Goal: Information Seeking & Learning: Check status

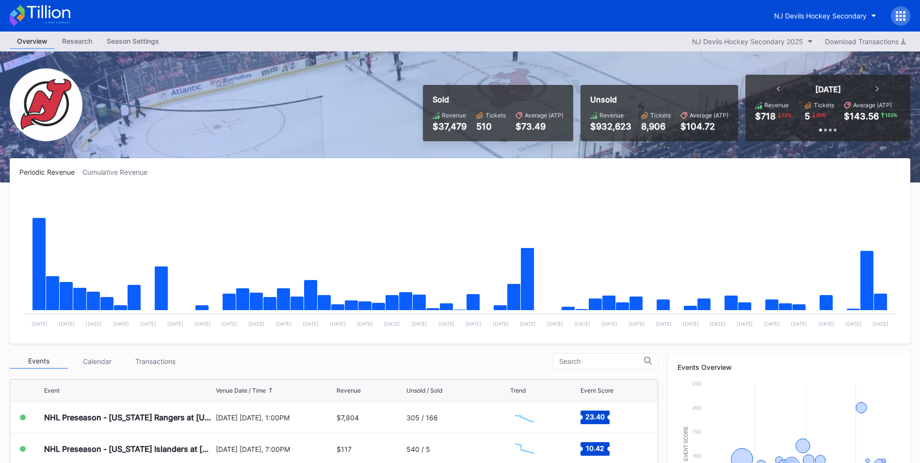
scroll to position [45, 0]
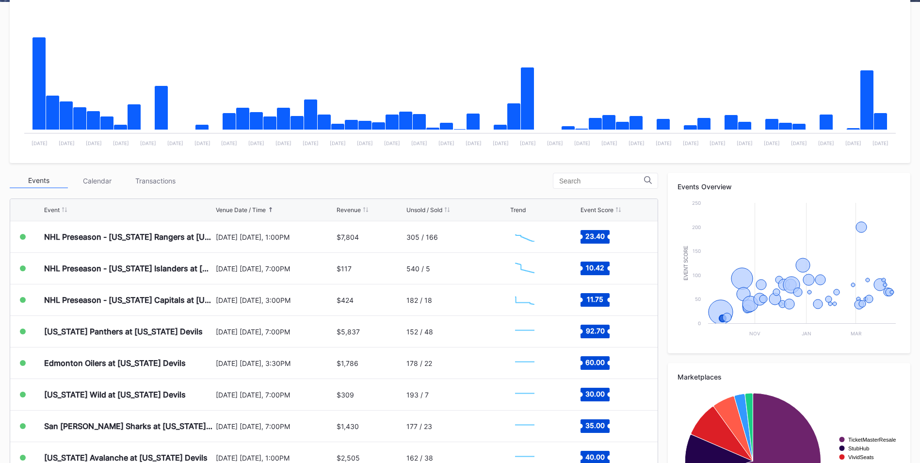
scroll to position [243, 0]
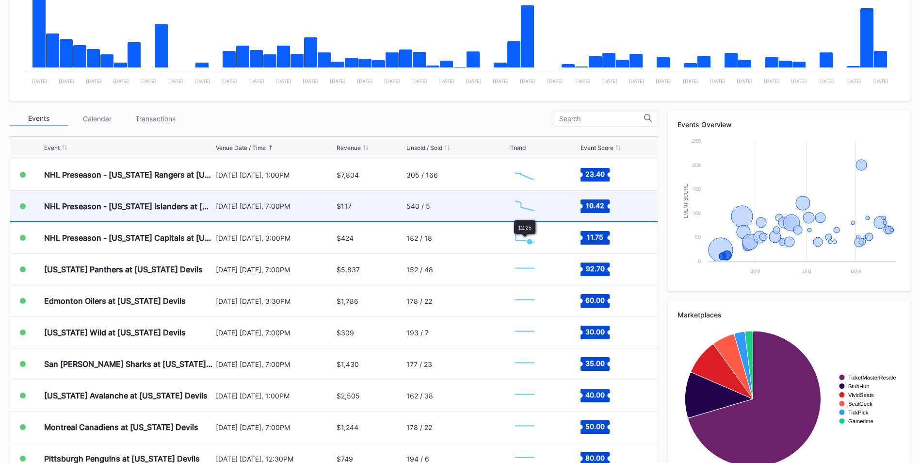
click at [468, 201] on div "540 / 5" at bounding box center [457, 206] width 101 height 31
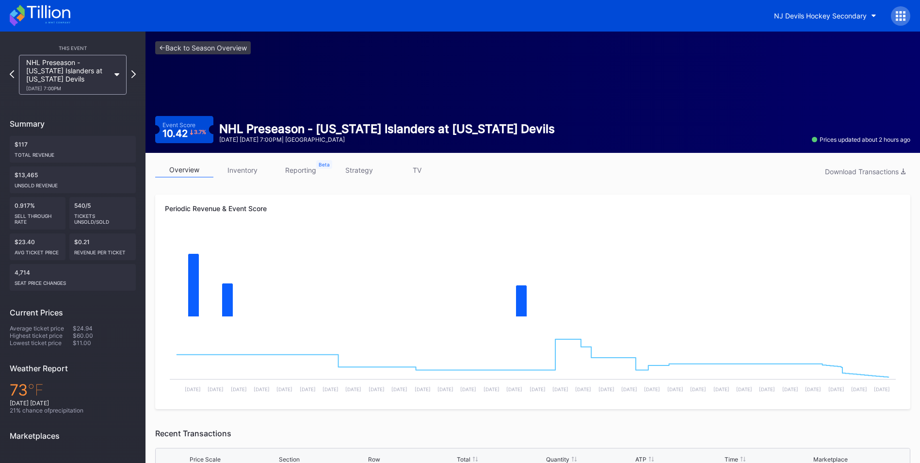
click at [242, 171] on link "inventory" at bounding box center [243, 170] width 58 height 15
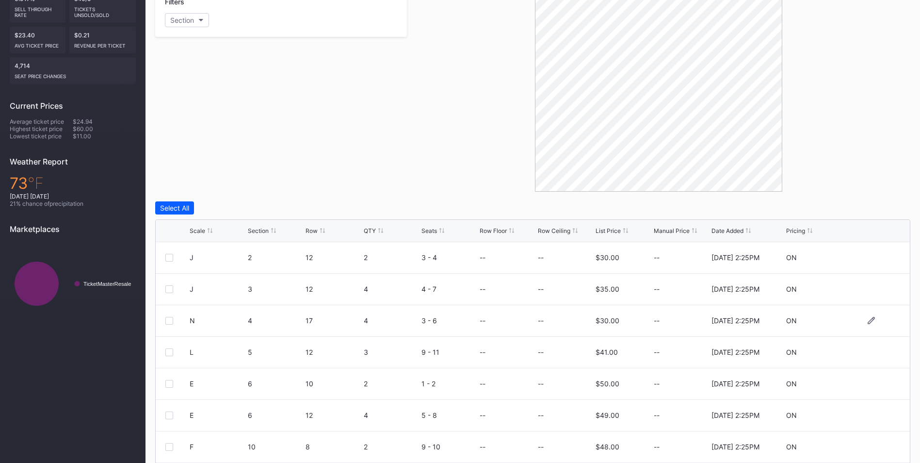
scroll to position [241, 0]
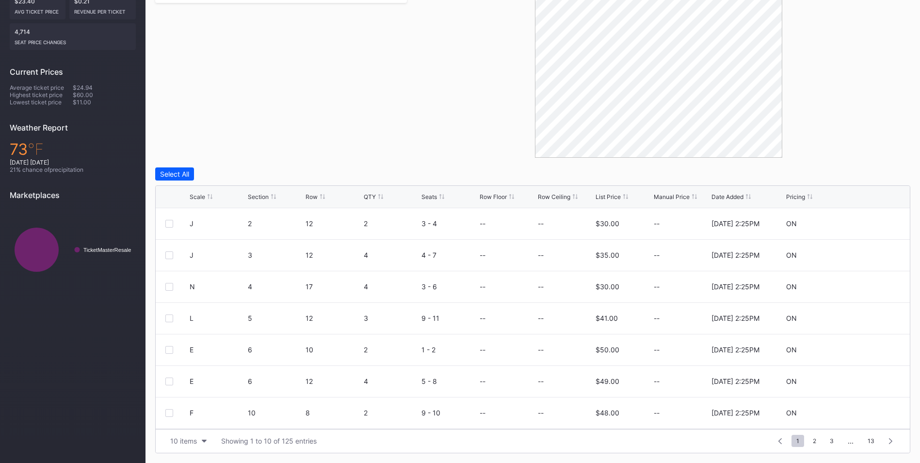
click at [614, 198] on div "List Price" at bounding box center [608, 196] width 25 height 7
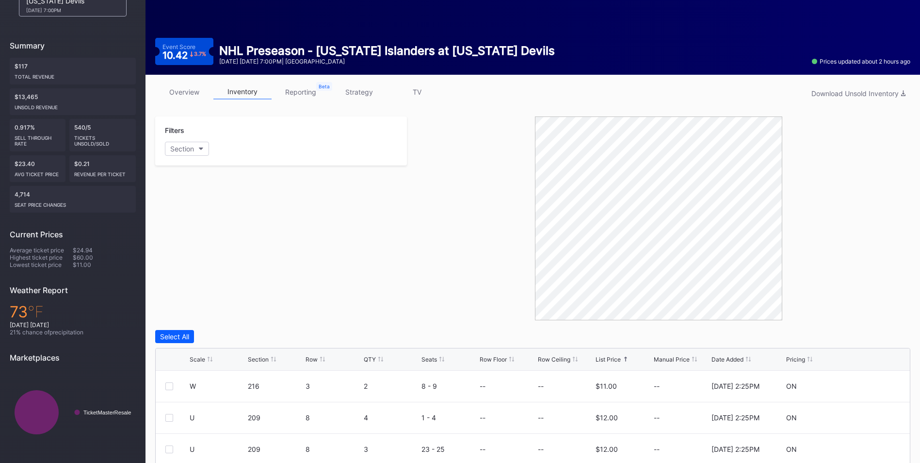
scroll to position [0, 0]
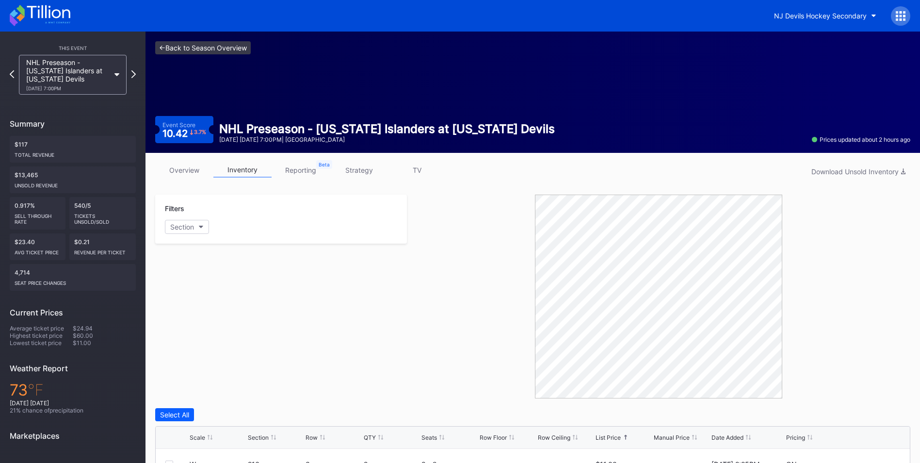
click at [208, 52] on link "<- Back to Season Overview" at bounding box center [203, 47] width 96 height 13
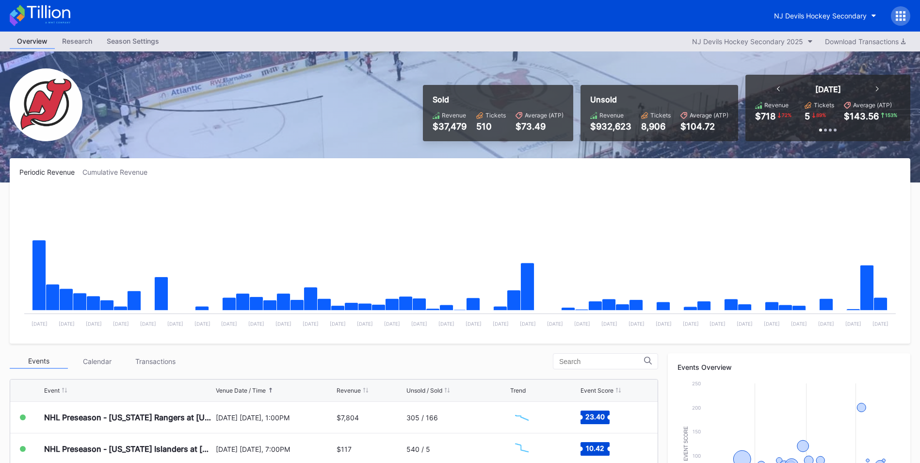
scroll to position [146, 0]
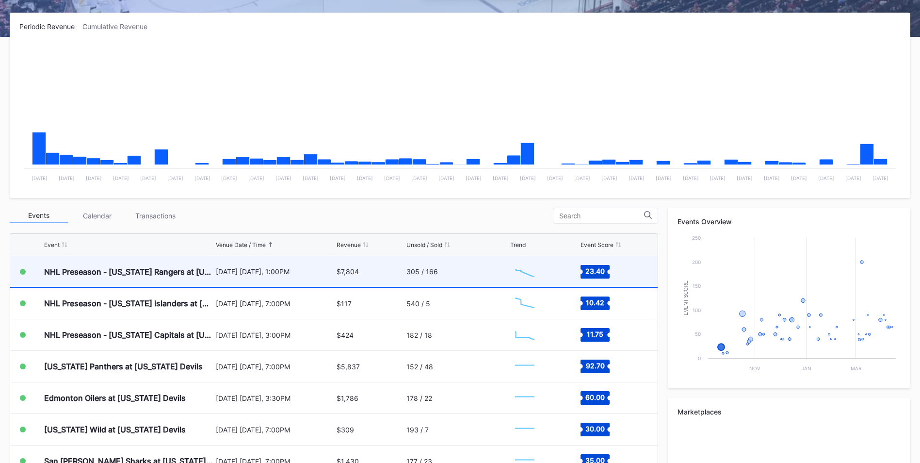
click at [291, 274] on div "[DATE] [DATE], 1:00PM" at bounding box center [275, 271] width 118 height 8
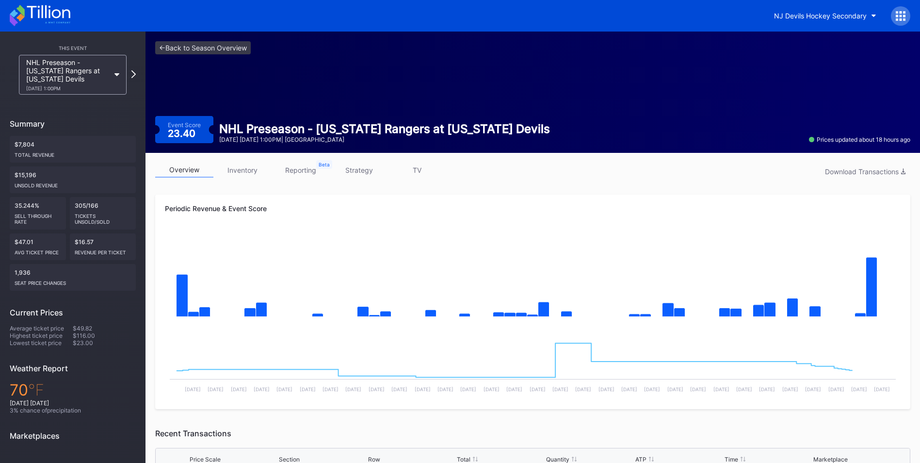
click at [244, 169] on link "inventory" at bounding box center [243, 170] width 58 height 15
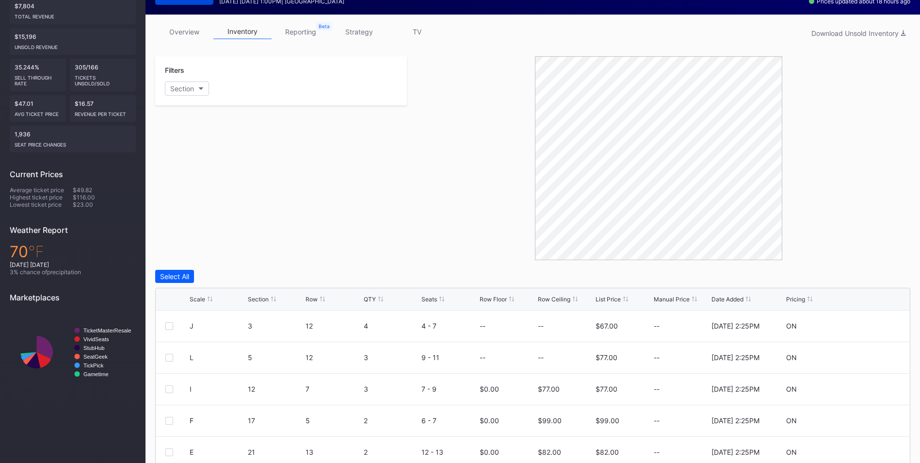
scroll to position [194, 0]
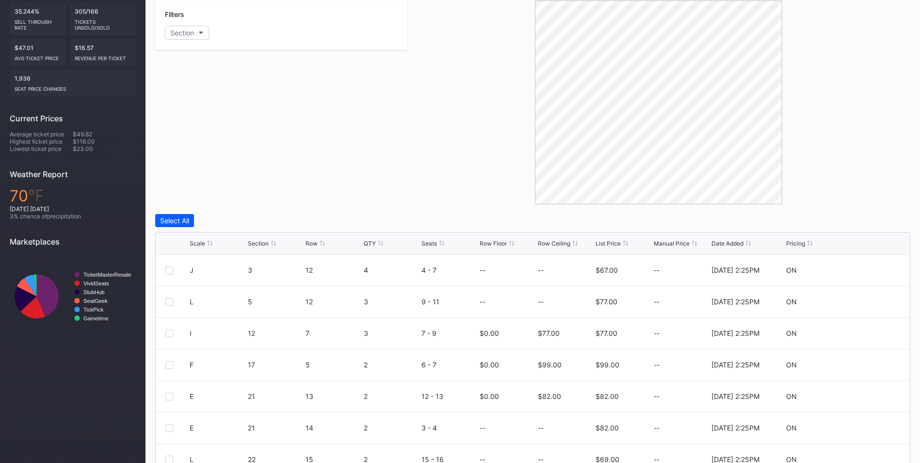
click at [603, 250] on div "Scale Section Row QTY Seats Row Floor Row Ceiling List Price Manual Price Date …" at bounding box center [533, 243] width 755 height 22
click at [608, 245] on div "List Price" at bounding box center [608, 243] width 25 height 7
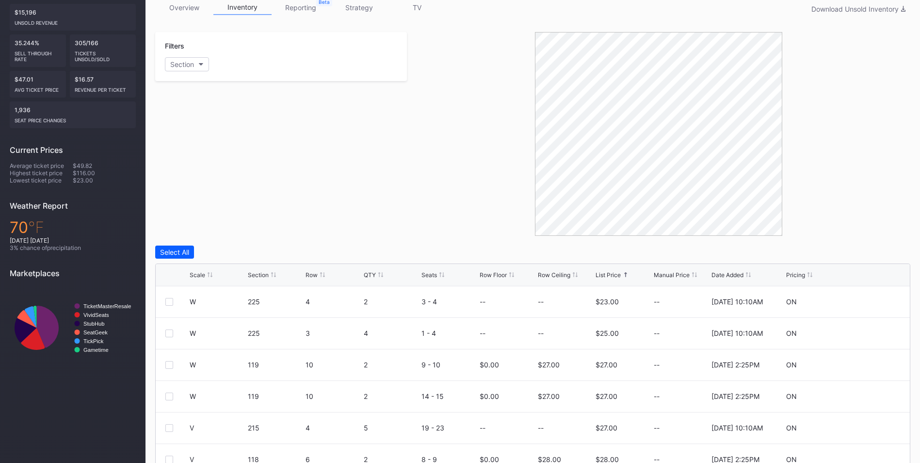
scroll to position [146, 0]
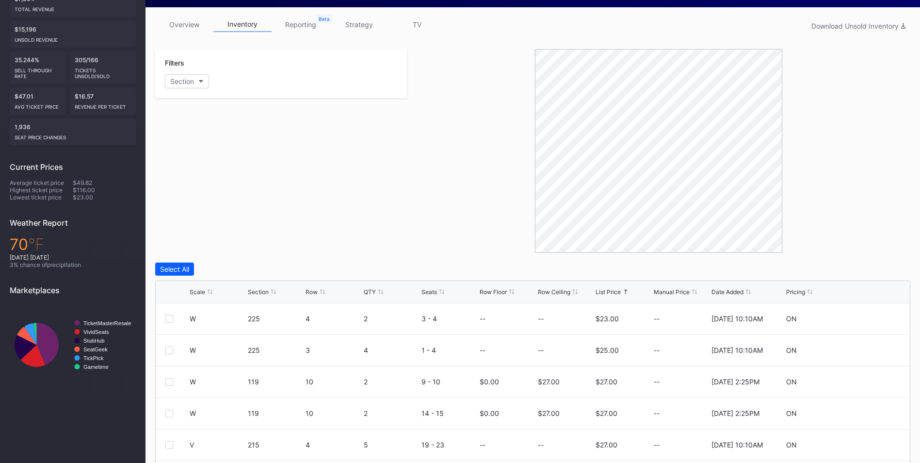
drag, startPoint x: 178, startPoint y: 18, endPoint x: 251, endPoint y: 111, distance: 118.4
click at [179, 20] on link "overview" at bounding box center [184, 24] width 58 height 15
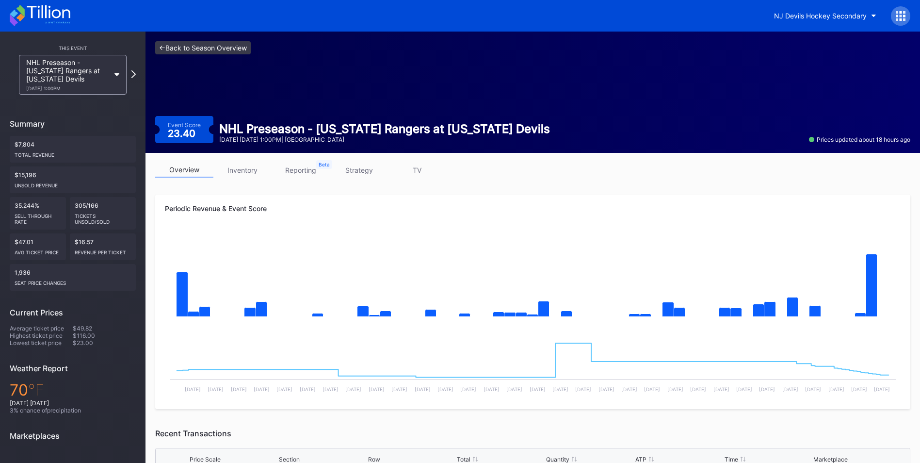
click at [225, 45] on link "<- Back to Season Overview" at bounding box center [203, 47] width 96 height 13
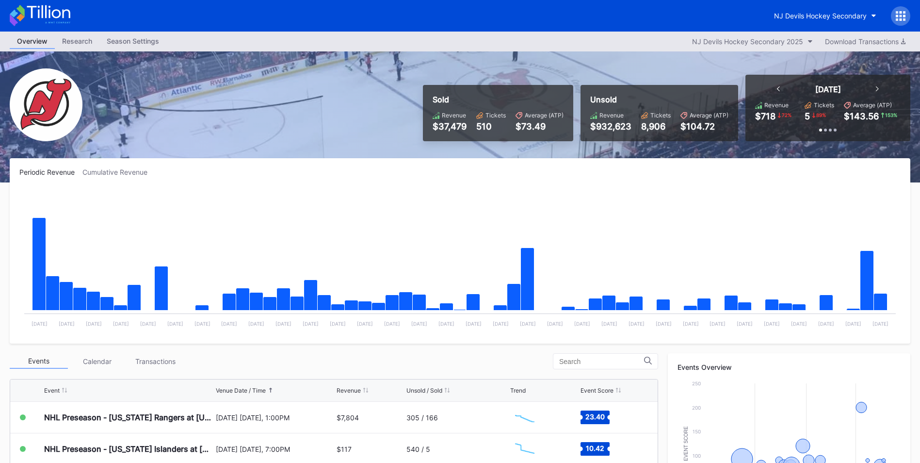
scroll to position [194, 0]
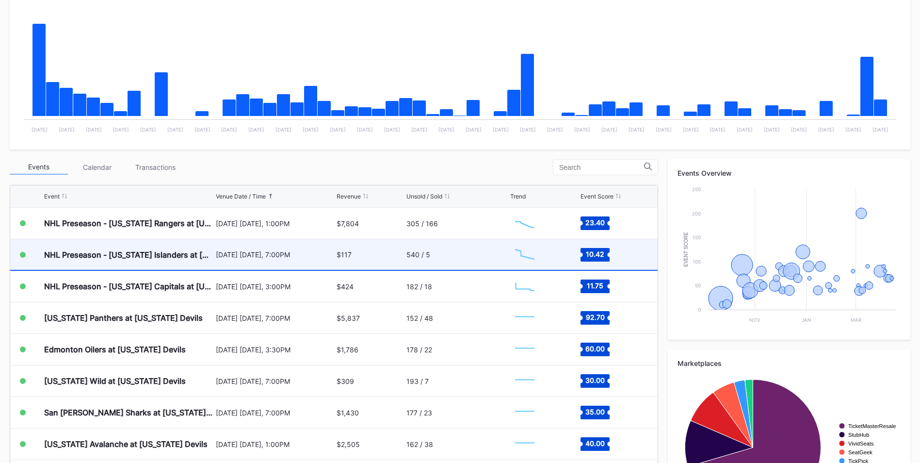
click at [304, 249] on div "[DATE] [DATE], 7:00PM" at bounding box center [275, 254] width 118 height 31
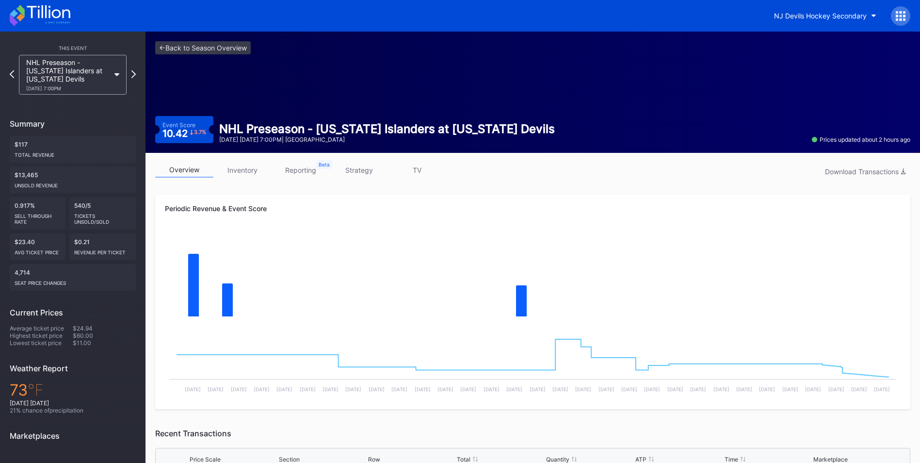
click at [251, 172] on link "inventory" at bounding box center [243, 170] width 58 height 15
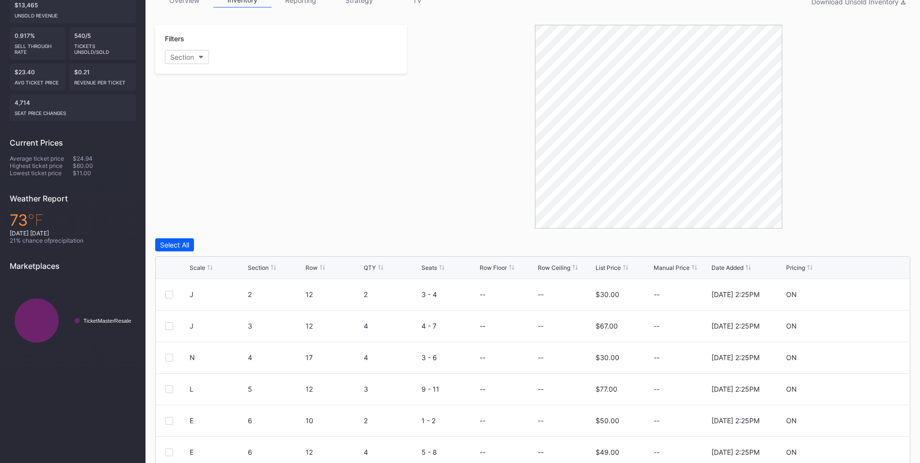
scroll to position [241, 0]
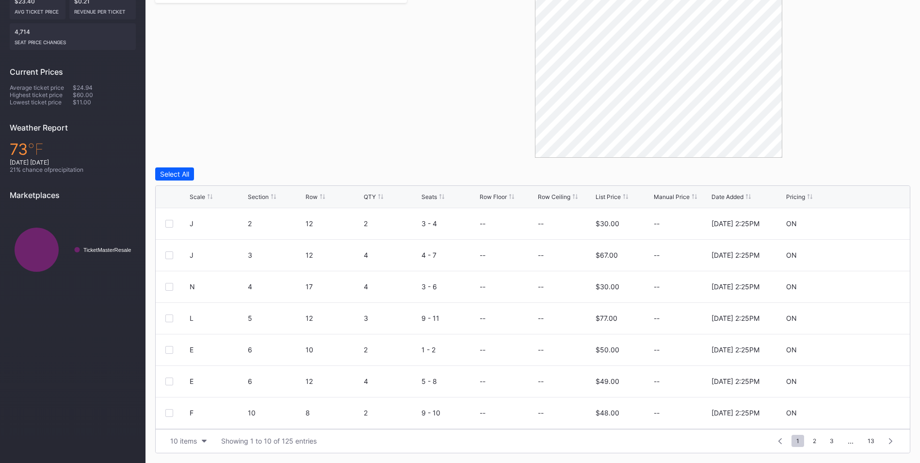
click at [617, 199] on div "List Price" at bounding box center [608, 196] width 25 height 7
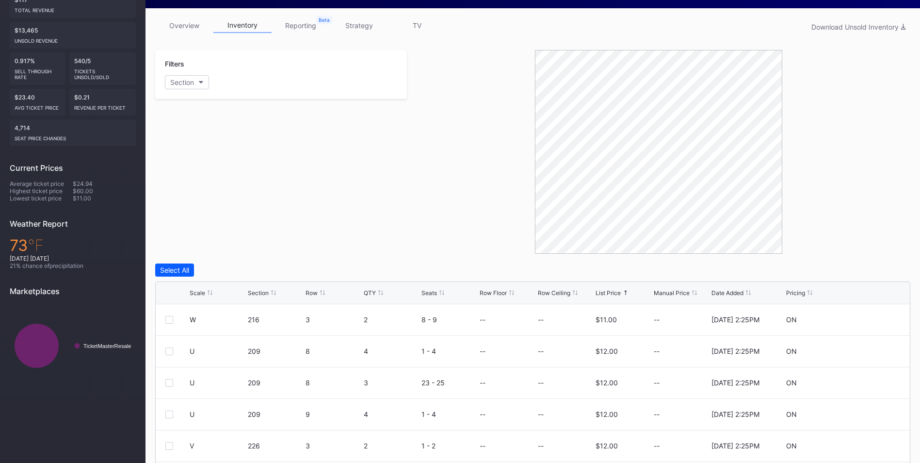
scroll to position [0, 0]
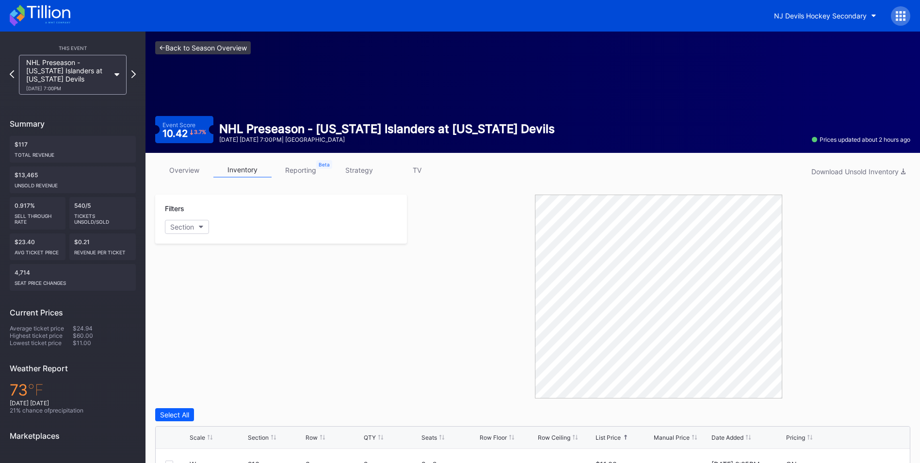
click at [205, 44] on link "<- Back to Season Overview" at bounding box center [203, 47] width 96 height 13
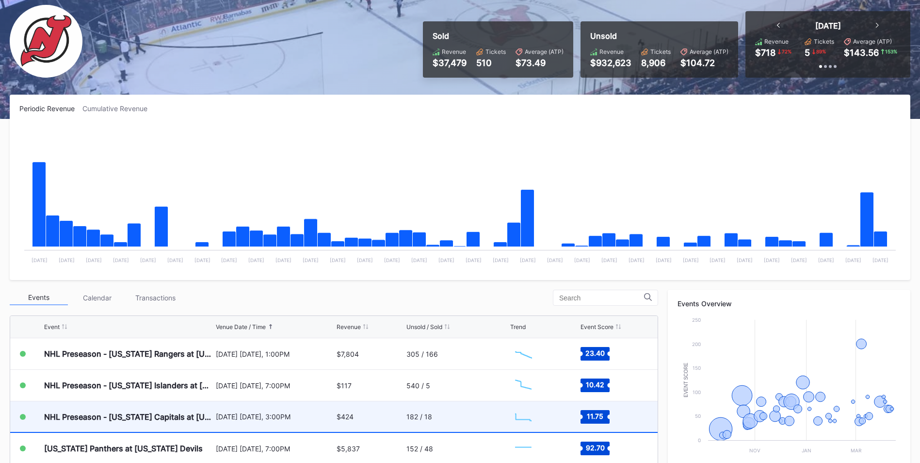
scroll to position [146, 0]
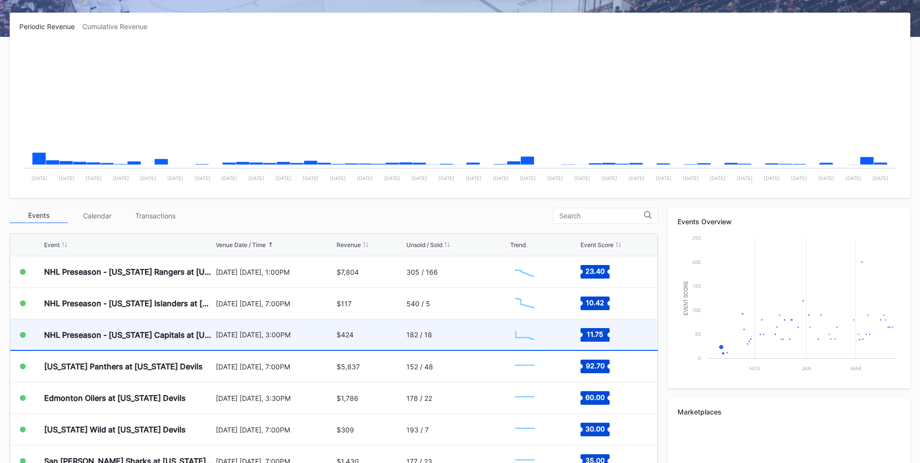
click at [250, 349] on div "[DATE] [DATE], 3:00PM" at bounding box center [275, 334] width 118 height 31
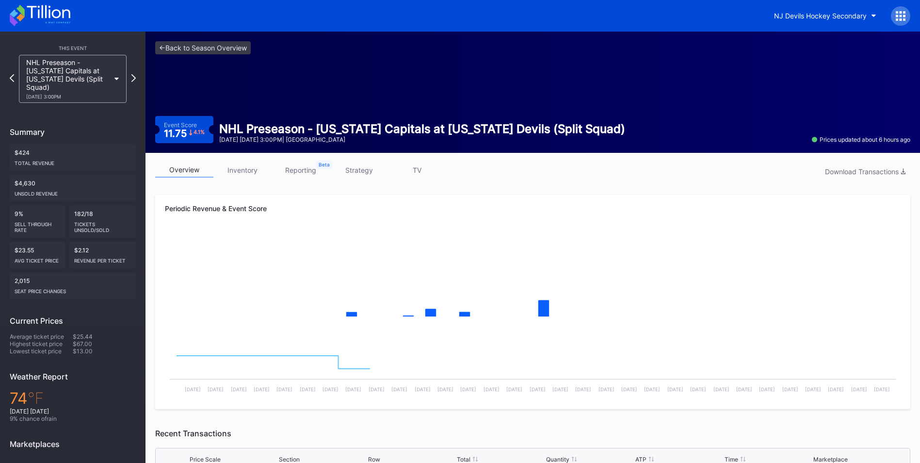
click at [254, 190] on div "overview inventory reporting strategy TV Download Transactions Periodic Revenue…" at bounding box center [533, 423] width 775 height 541
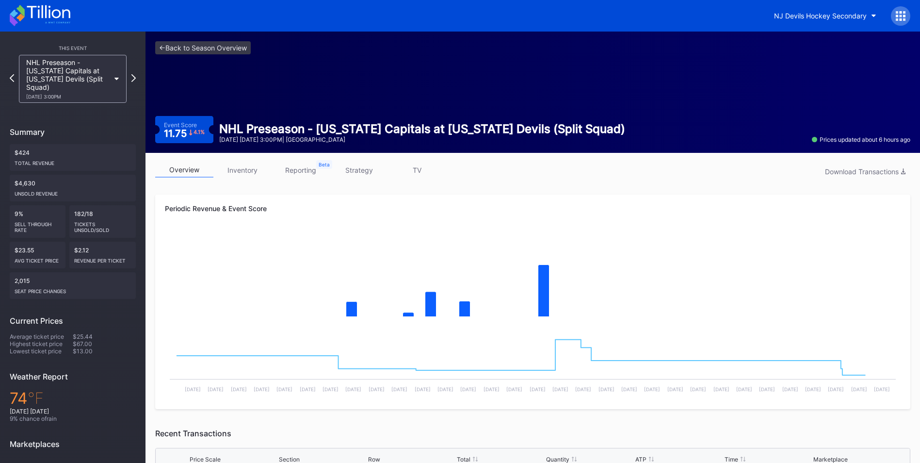
click at [252, 174] on link "inventory" at bounding box center [243, 170] width 58 height 15
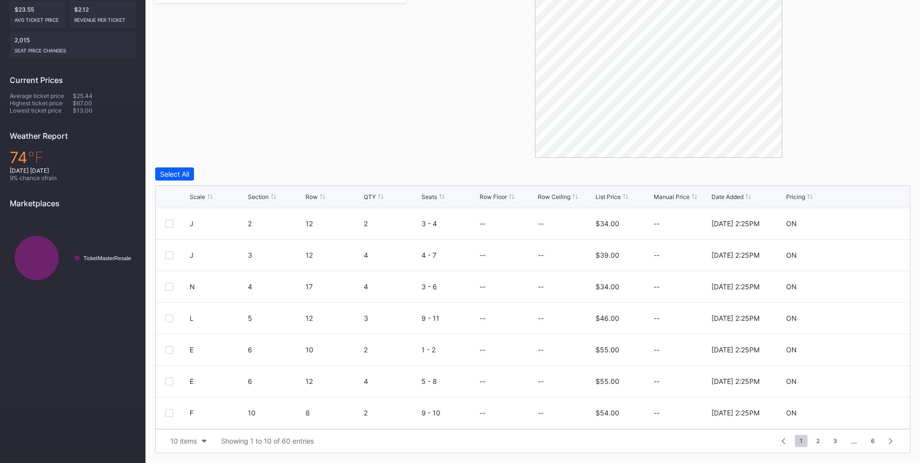
scroll to position [95, 0]
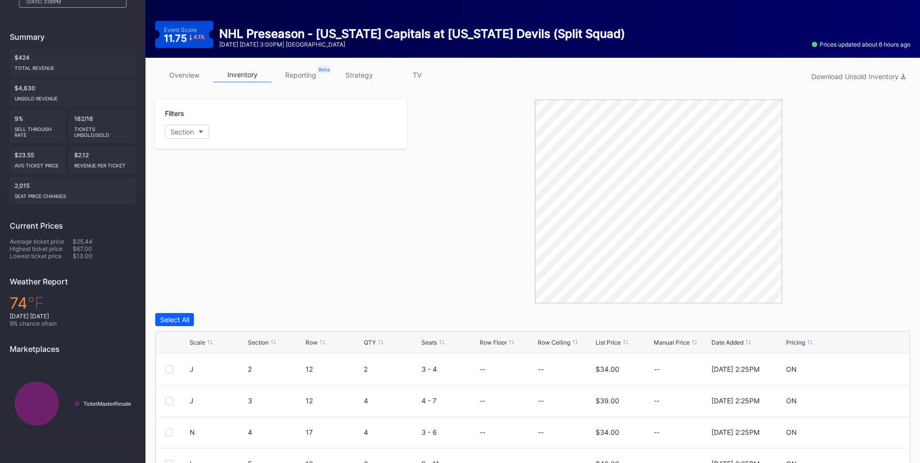
click at [614, 340] on div "List Price" at bounding box center [608, 342] width 25 height 7
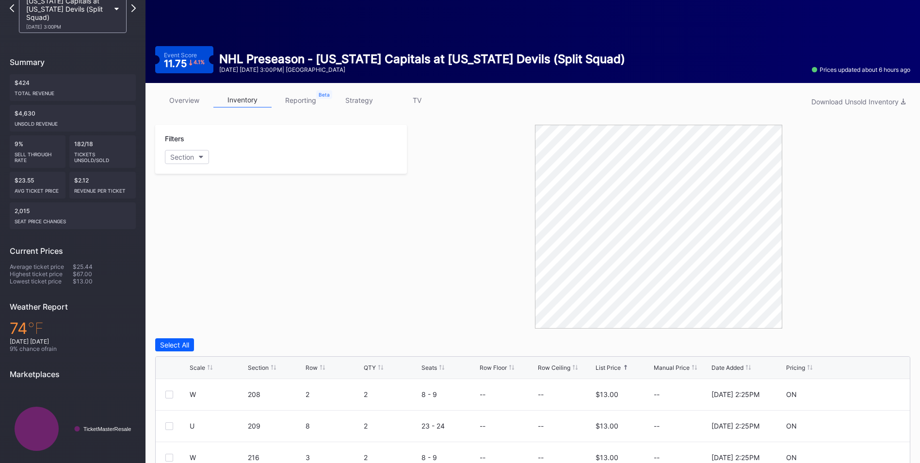
scroll to position [0, 0]
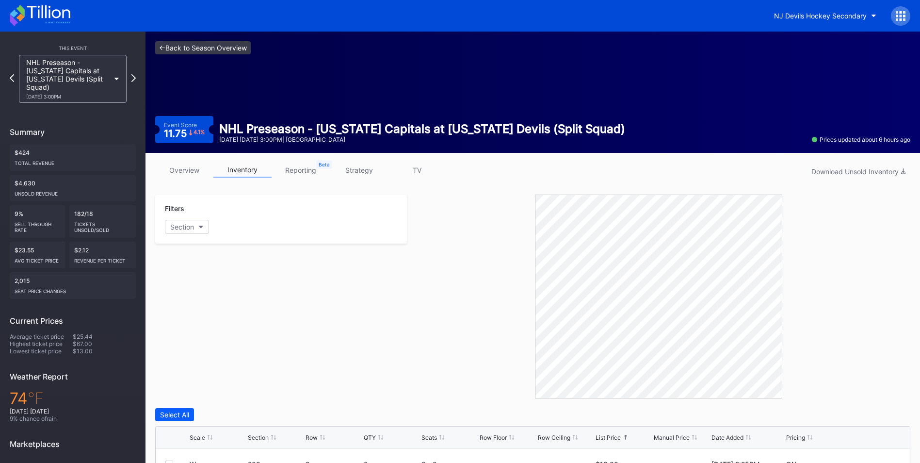
click at [228, 48] on link "<- Back to Season Overview" at bounding box center [203, 47] width 96 height 13
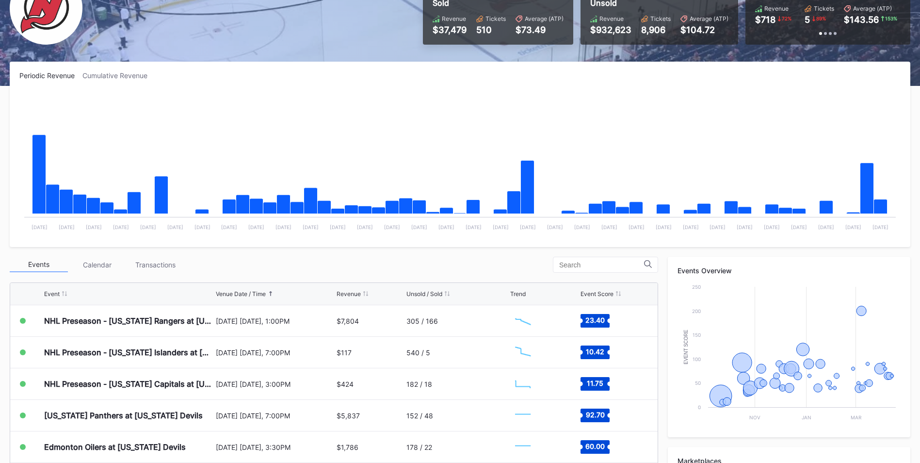
scroll to position [97, 0]
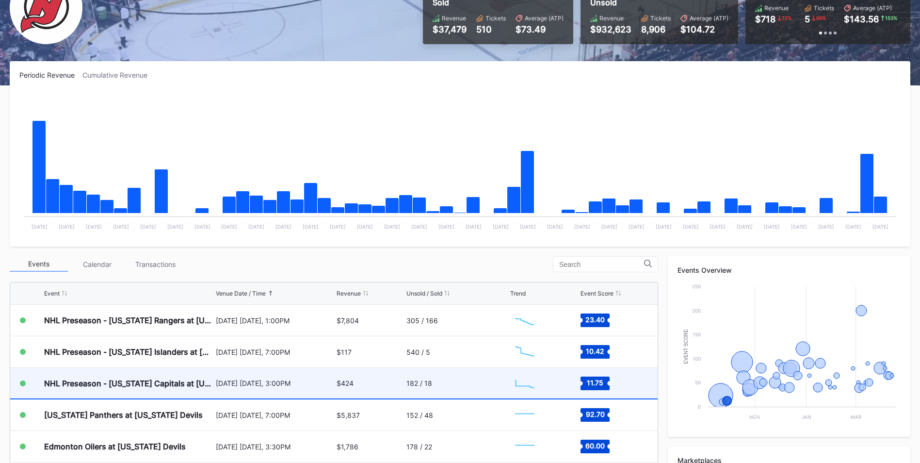
click at [468, 390] on div "182 / 18" at bounding box center [457, 383] width 101 height 31
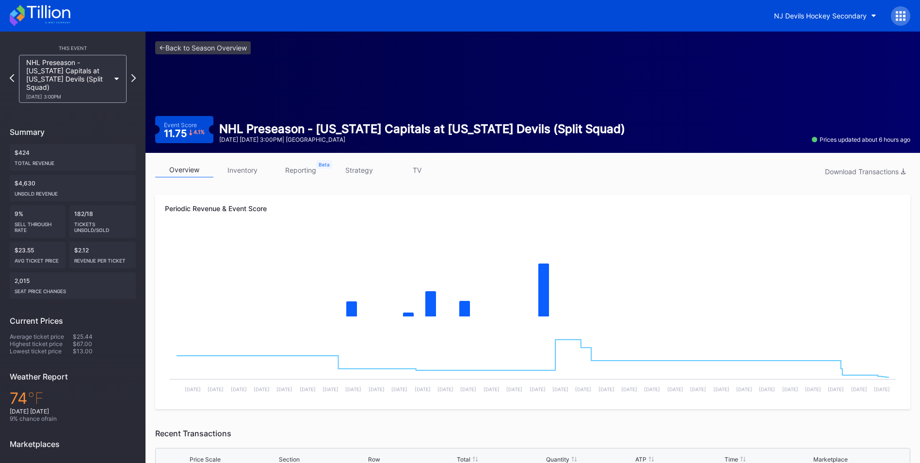
click at [257, 163] on link "inventory" at bounding box center [243, 170] width 58 height 15
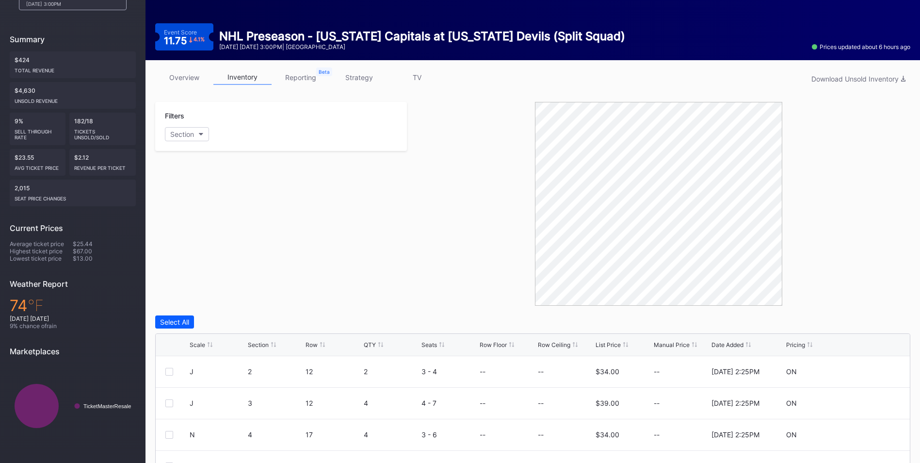
scroll to position [146, 0]
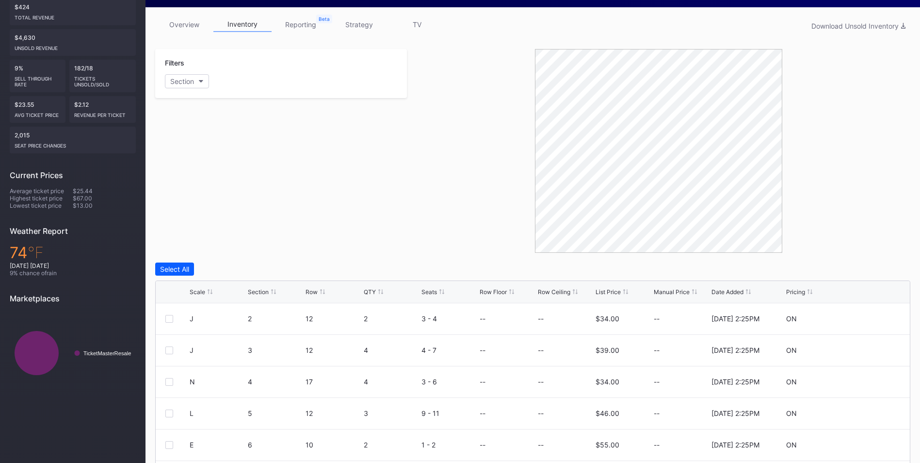
click at [614, 293] on div "List Price" at bounding box center [608, 291] width 25 height 7
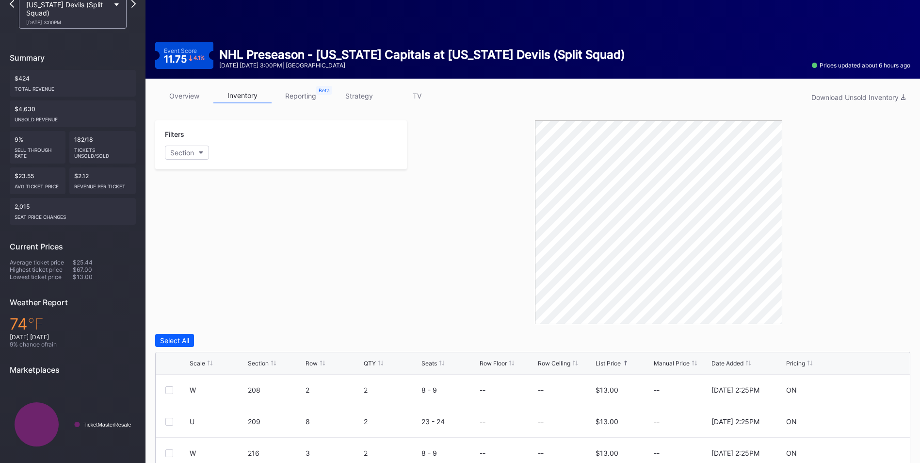
scroll to position [0, 0]
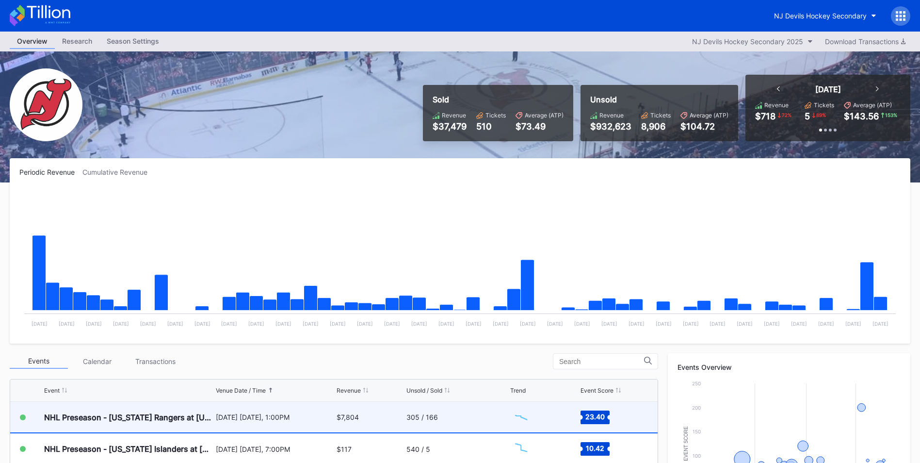
scroll to position [194, 0]
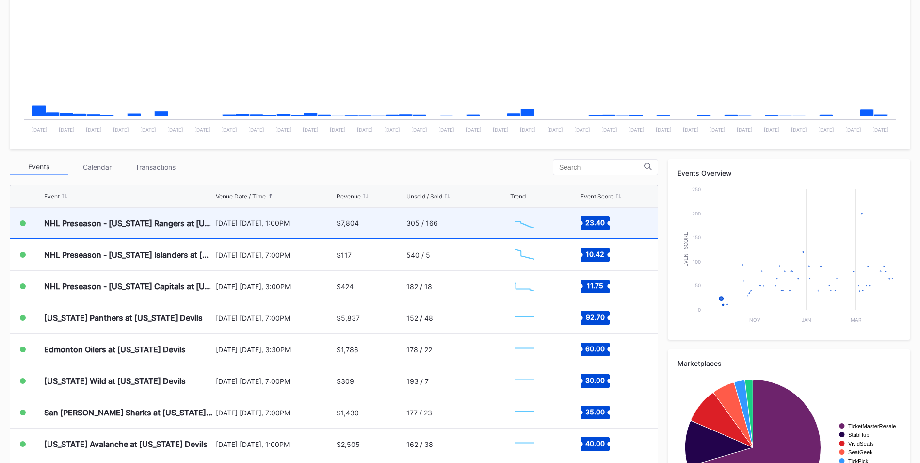
click at [444, 232] on div "305 / 166" at bounding box center [457, 223] width 101 height 31
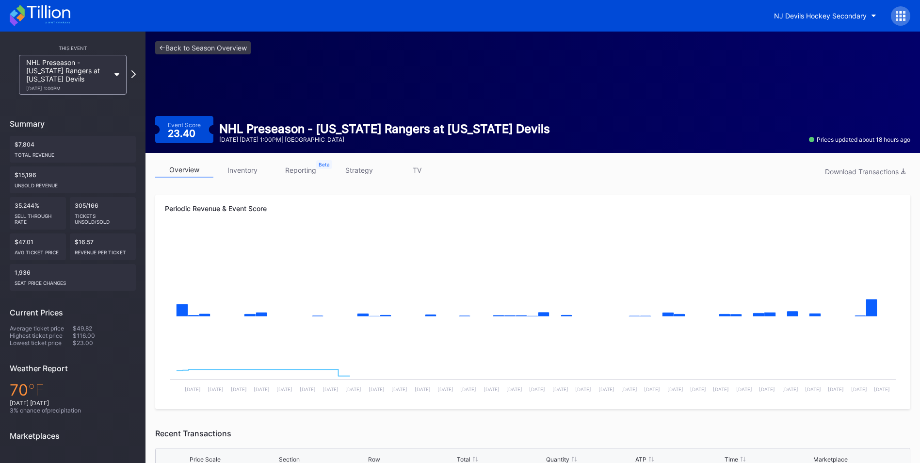
click at [255, 168] on link "inventory" at bounding box center [243, 170] width 58 height 15
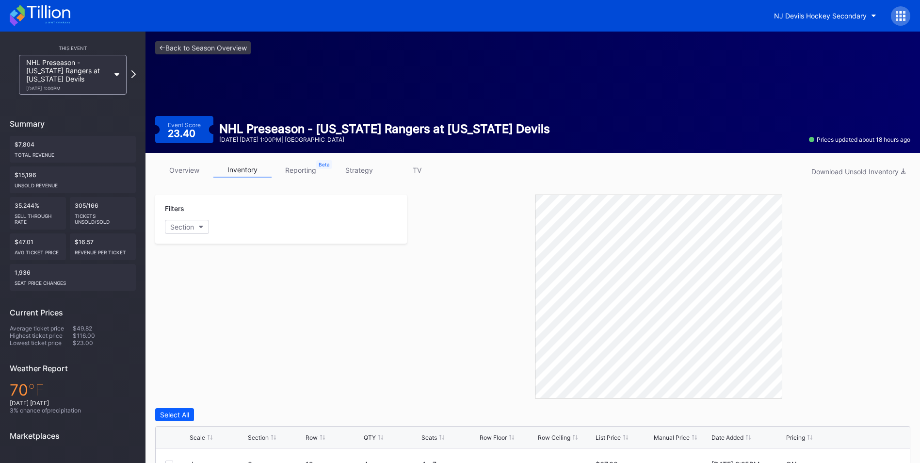
scroll to position [194, 0]
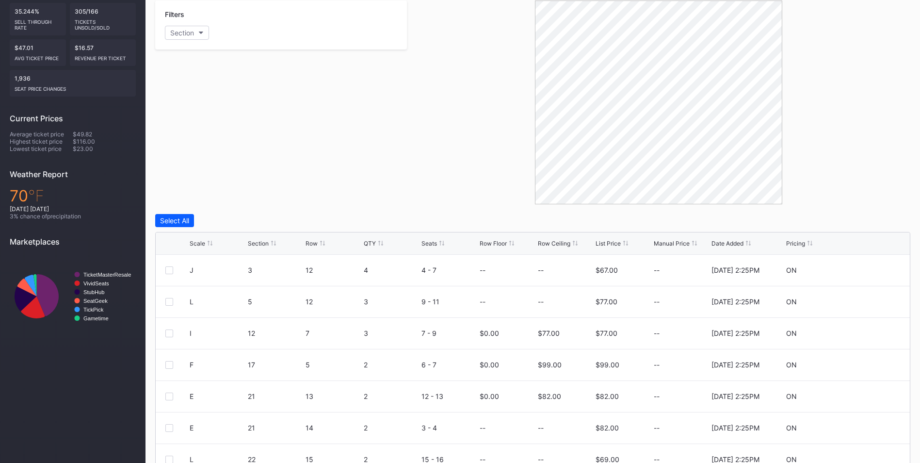
click at [601, 241] on div "List Price" at bounding box center [608, 243] width 25 height 7
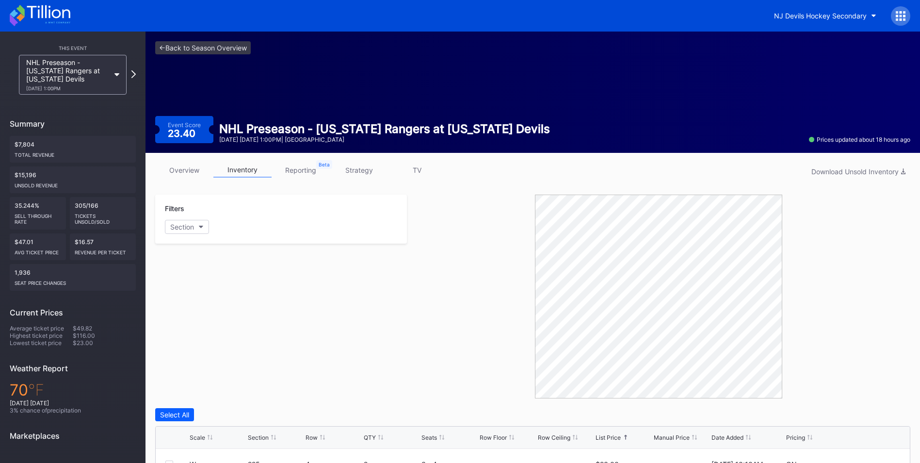
click at [184, 60] on div "<- Back to Season Overview Event Score 23.40 NHL Preseason - New York Rangers a…" at bounding box center [533, 92] width 775 height 121
click at [236, 41] on div "<- Back to Season Overview Event Score 23.40 NHL Preseason - New York Rangers a…" at bounding box center [533, 92] width 775 height 121
click at [238, 45] on link "<- Back to Season Overview" at bounding box center [203, 47] width 96 height 13
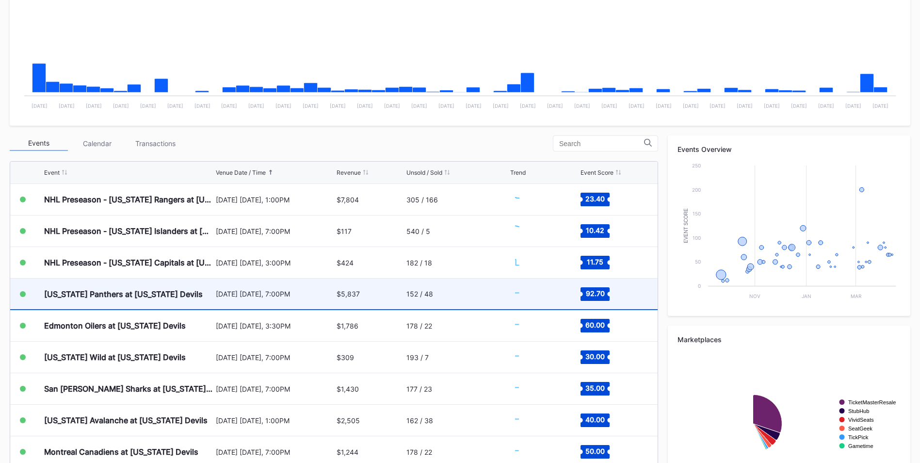
scroll to position [243, 0]
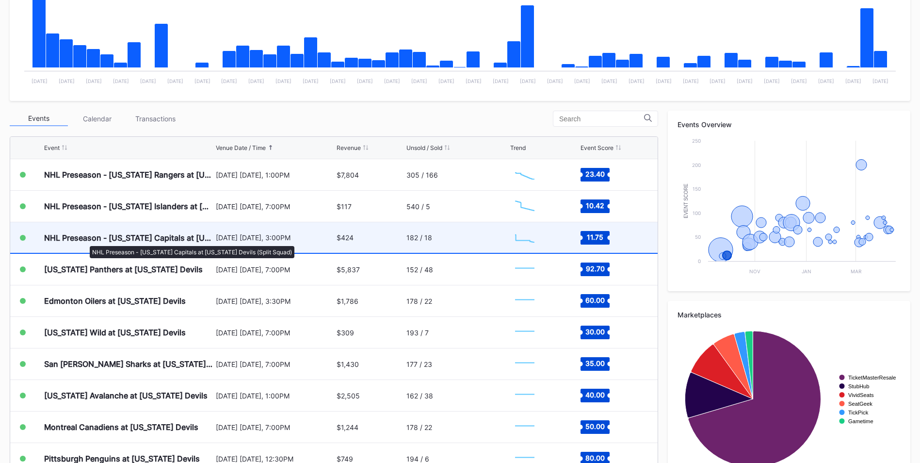
click at [85, 241] on div "NHL Preseason - [US_STATE] Capitals at [US_STATE] Devils (Split Squad)" at bounding box center [128, 238] width 169 height 10
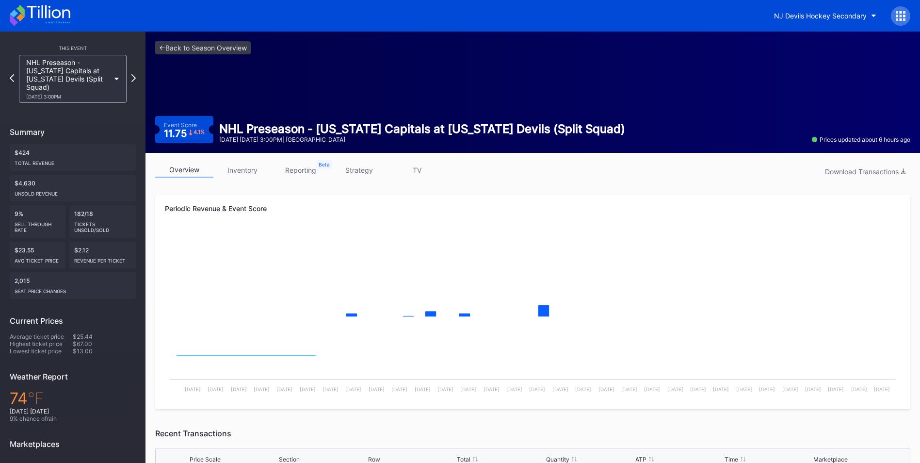
click at [245, 170] on link "inventory" at bounding box center [243, 170] width 58 height 15
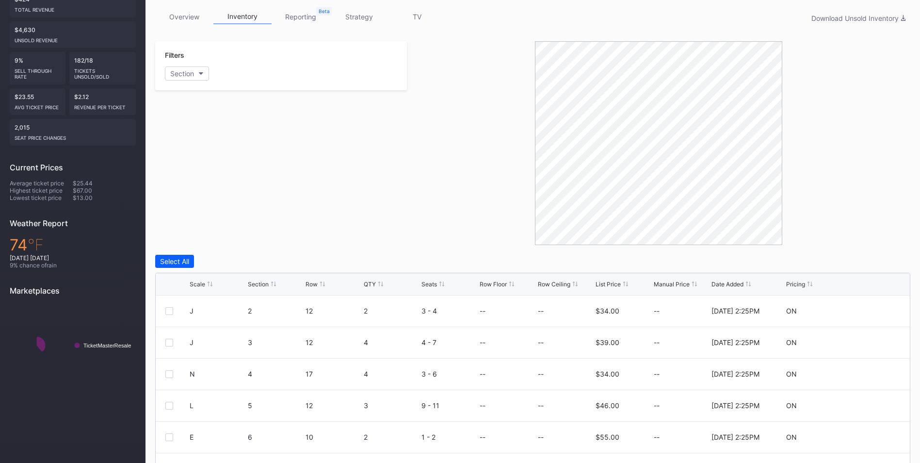
scroll to position [241, 0]
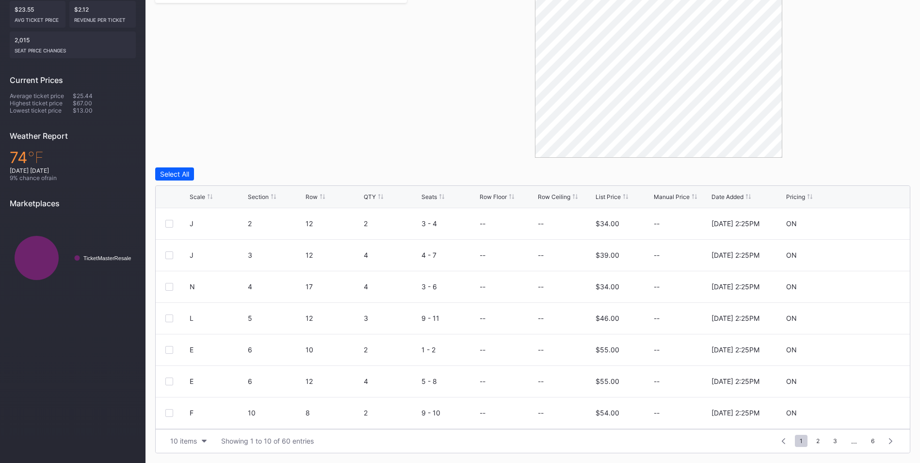
click at [603, 193] on div "List Price" at bounding box center [608, 196] width 25 height 7
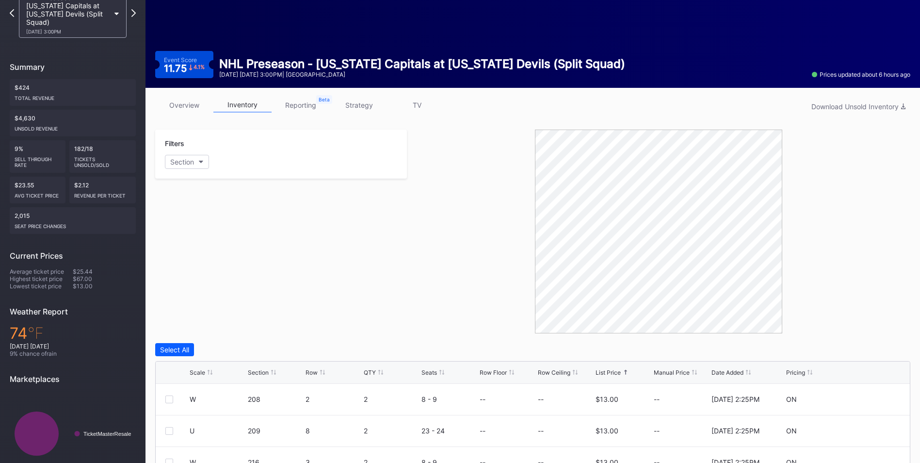
scroll to position [0, 0]
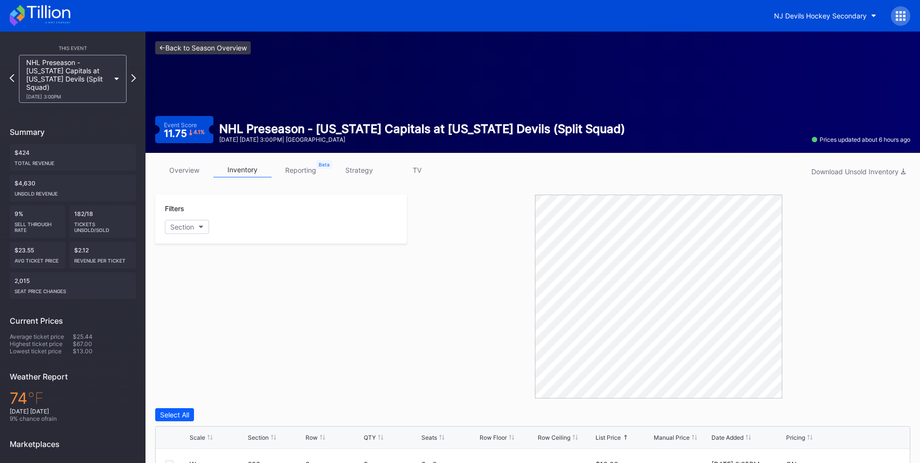
click at [223, 46] on link "<- Back to Season Overview" at bounding box center [203, 47] width 96 height 13
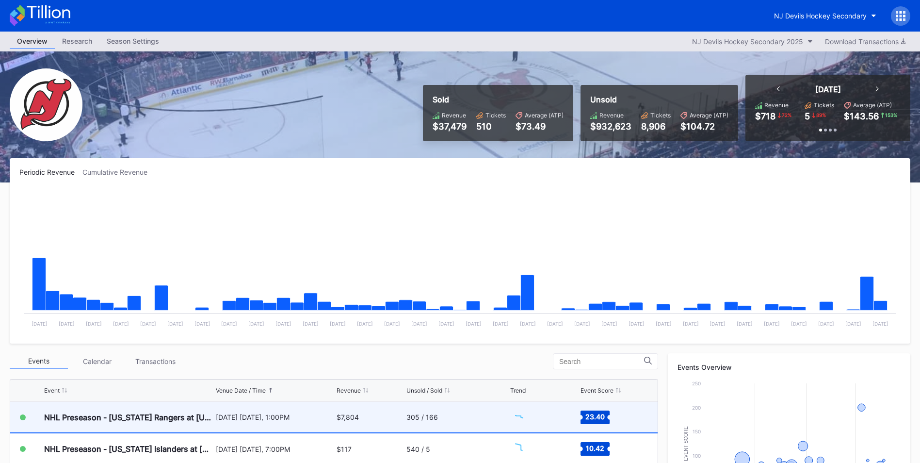
scroll to position [146, 0]
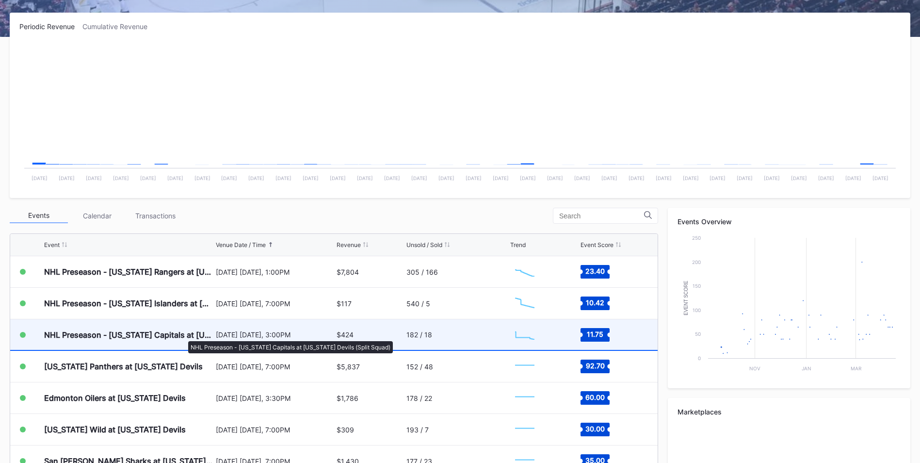
click at [183, 336] on div "NHL Preseason - [US_STATE] Capitals at [US_STATE] Devils (Split Squad)" at bounding box center [128, 335] width 169 height 10
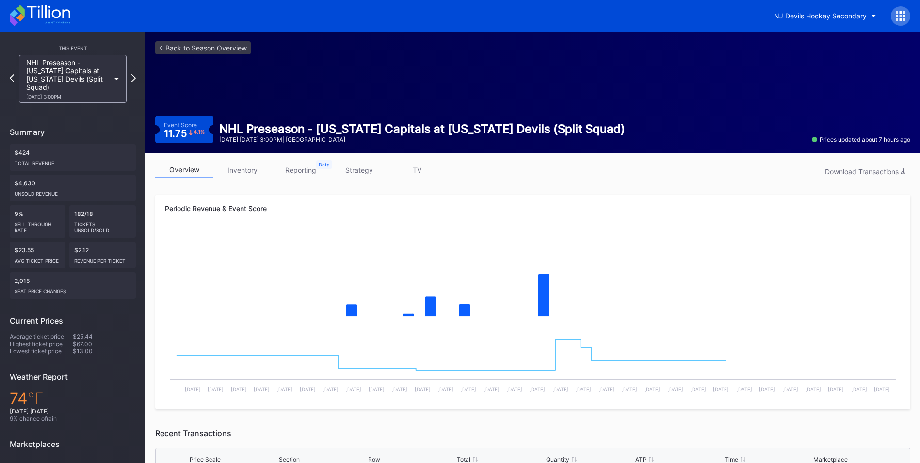
click at [243, 167] on link "inventory" at bounding box center [243, 170] width 58 height 15
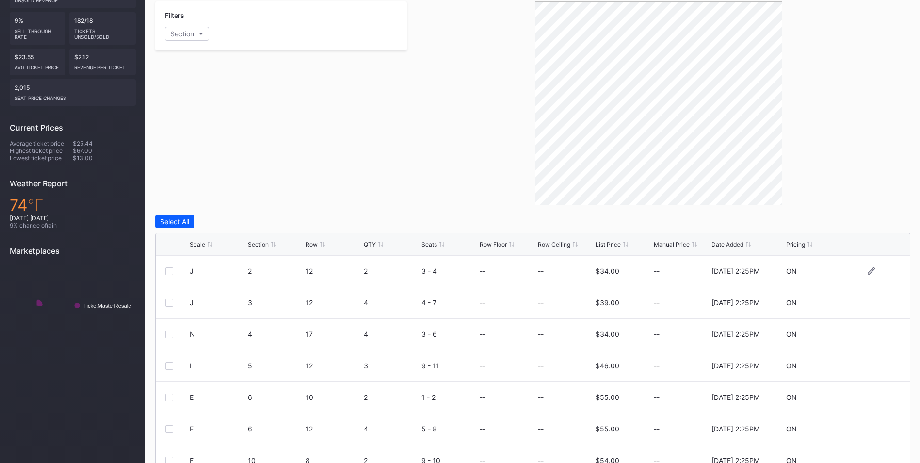
scroll to position [241, 0]
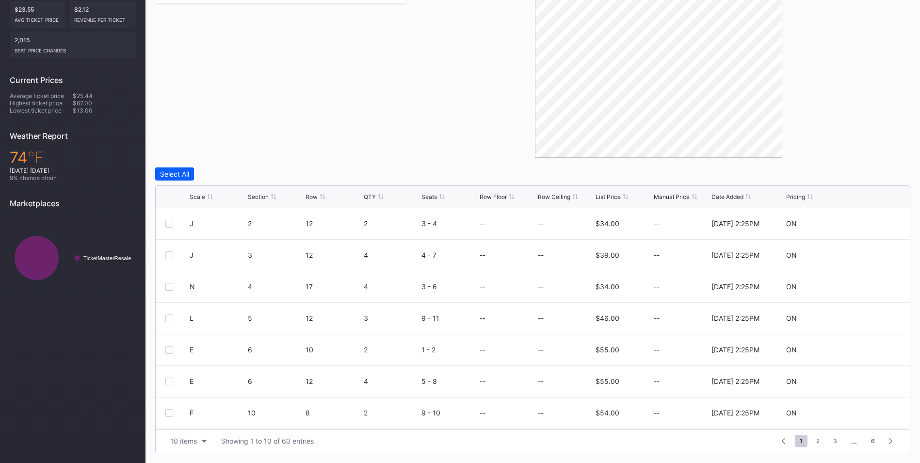
click at [202, 196] on div "Scale" at bounding box center [198, 196] width 16 height 7
click at [601, 199] on div "List Price" at bounding box center [608, 196] width 25 height 7
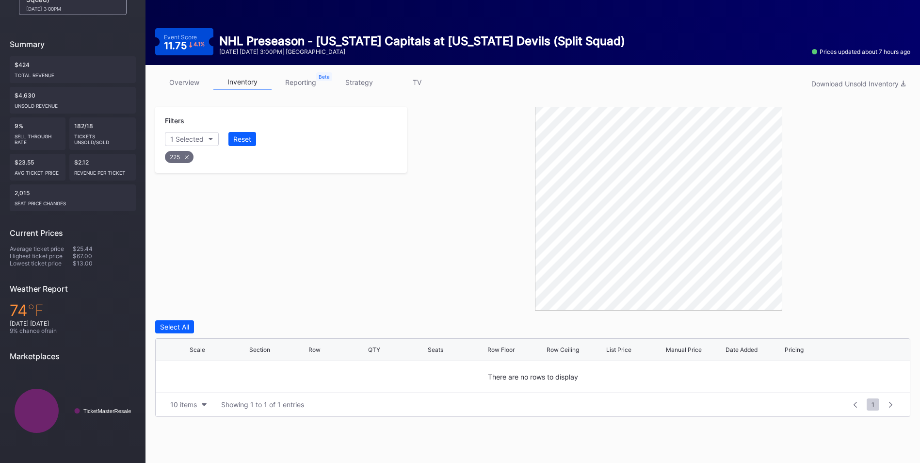
scroll to position [0, 0]
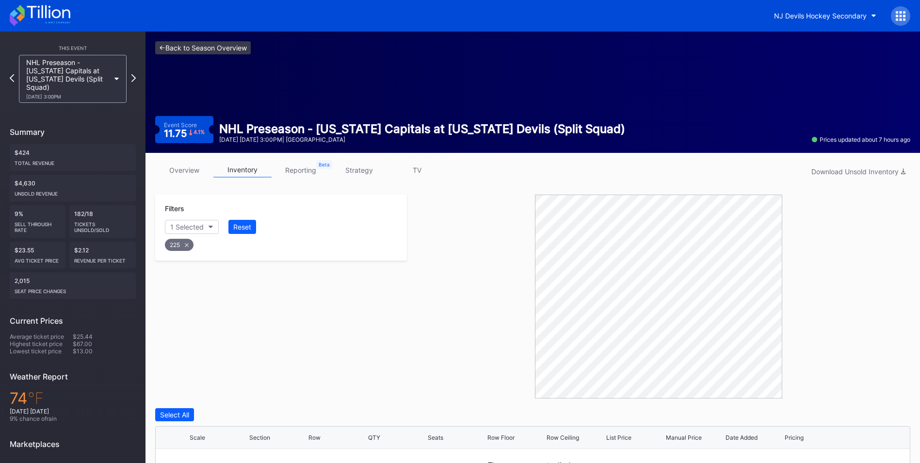
click at [199, 48] on link "<- Back to Season Overview" at bounding box center [203, 47] width 96 height 13
click at [212, 52] on link "<- Back to Season Overview" at bounding box center [203, 47] width 96 height 13
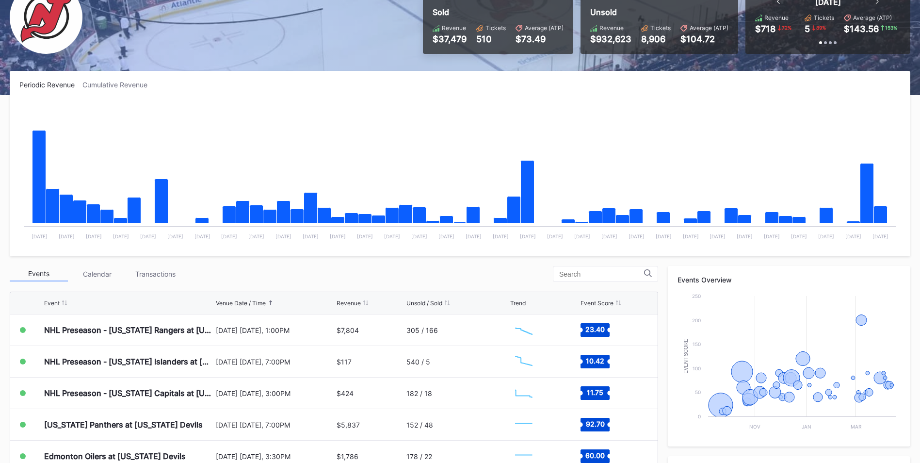
scroll to position [146, 0]
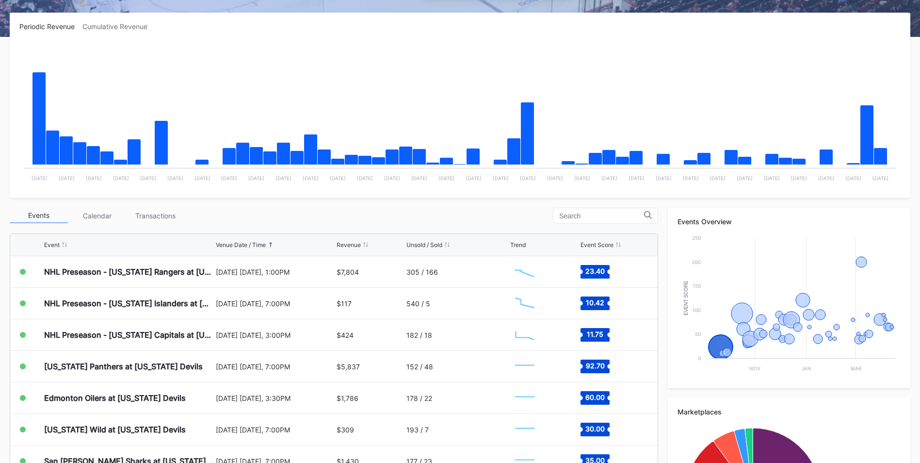
click at [160, 215] on div "Transactions" at bounding box center [155, 215] width 58 height 15
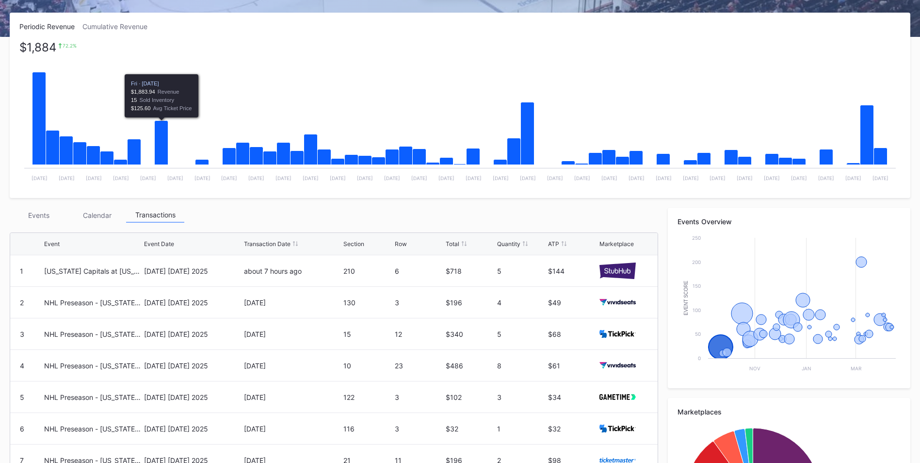
scroll to position [0, 0]
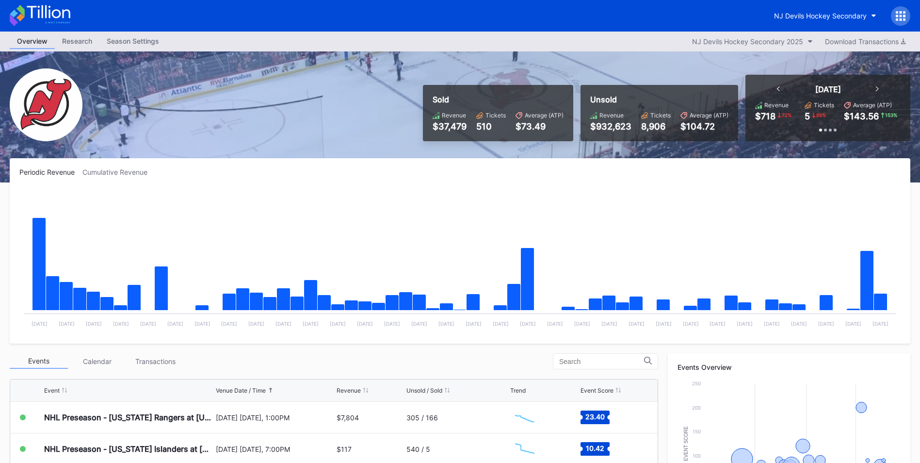
click at [862, 264] on icon "Chart title" at bounding box center [868, 281] width 14 height 60
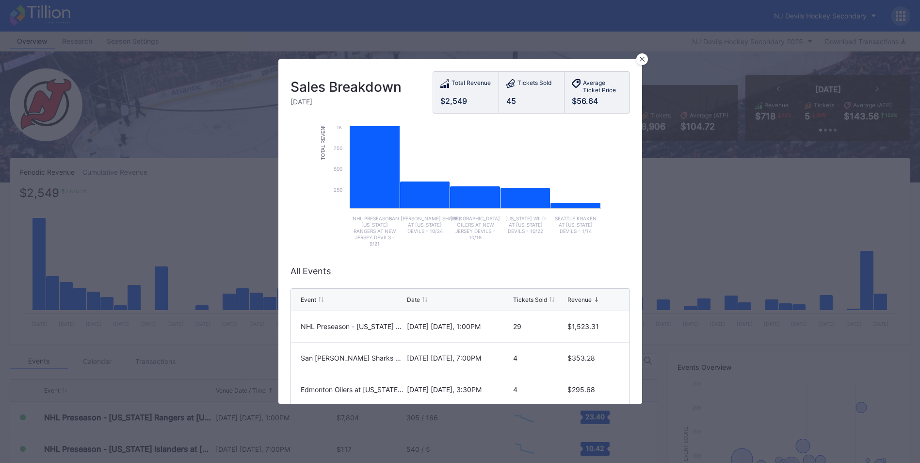
scroll to position [181, 0]
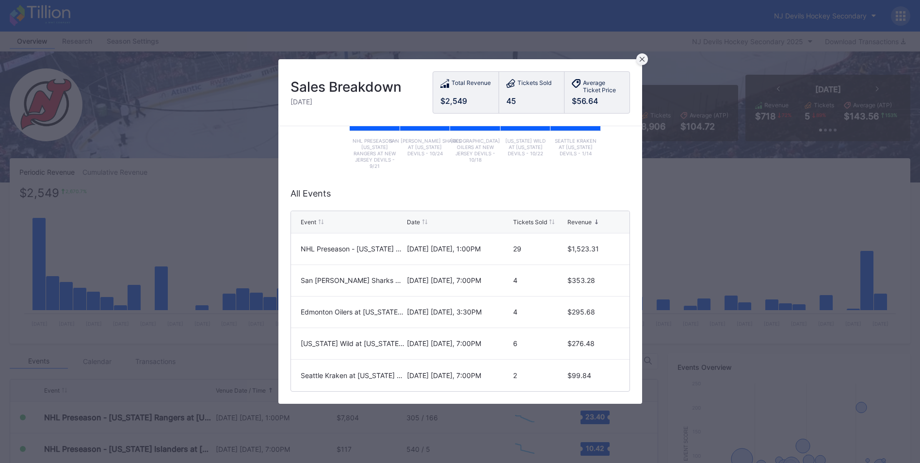
click at [645, 55] on div at bounding box center [643, 59] width 12 height 12
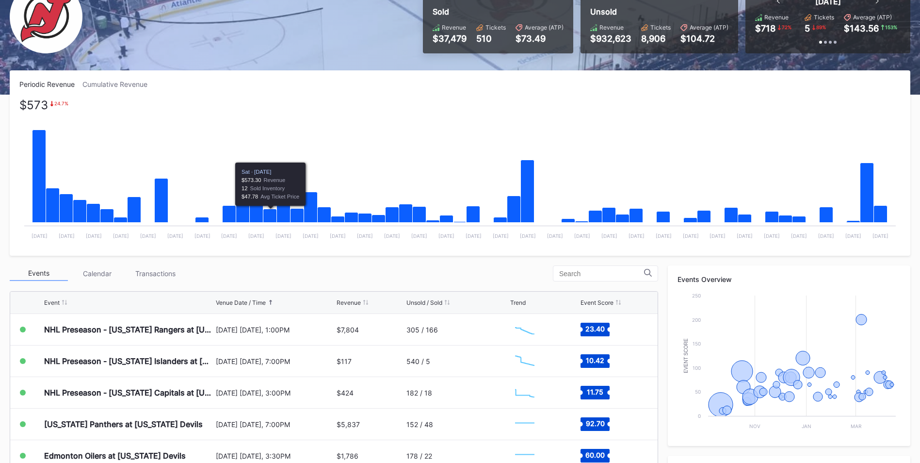
scroll to position [0, 0]
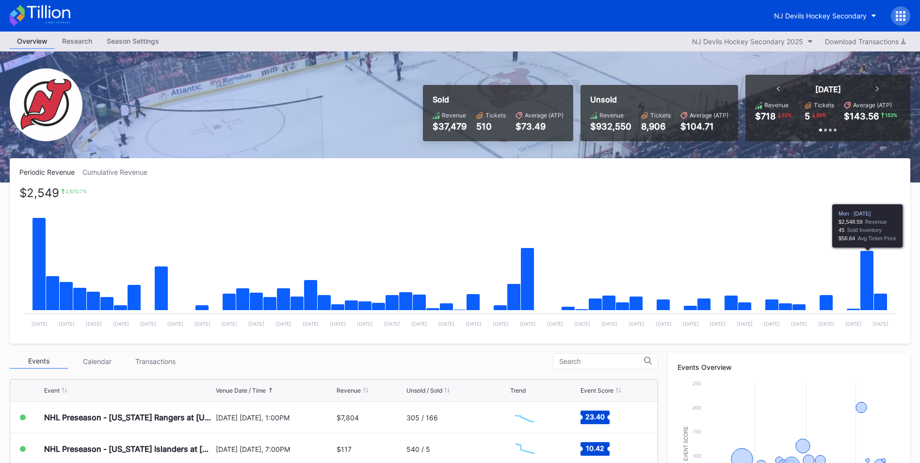
click at [871, 302] on icon "Chart title" at bounding box center [868, 281] width 14 height 60
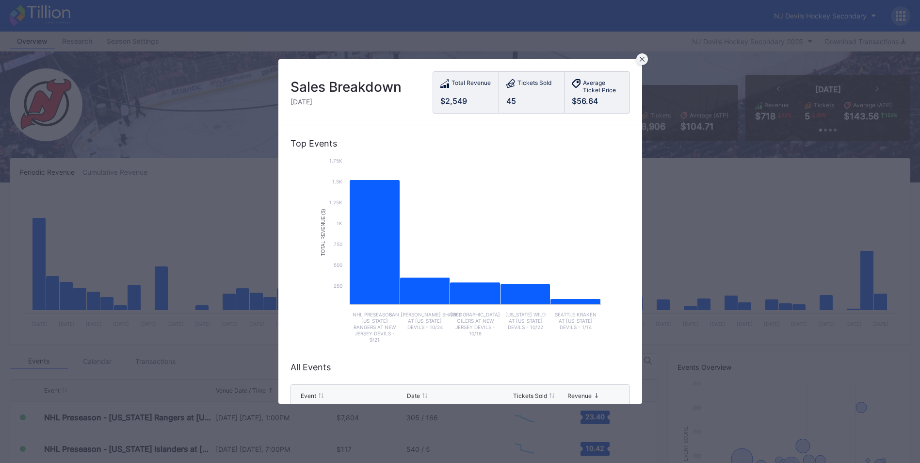
click at [641, 57] on icon at bounding box center [642, 59] width 5 height 5
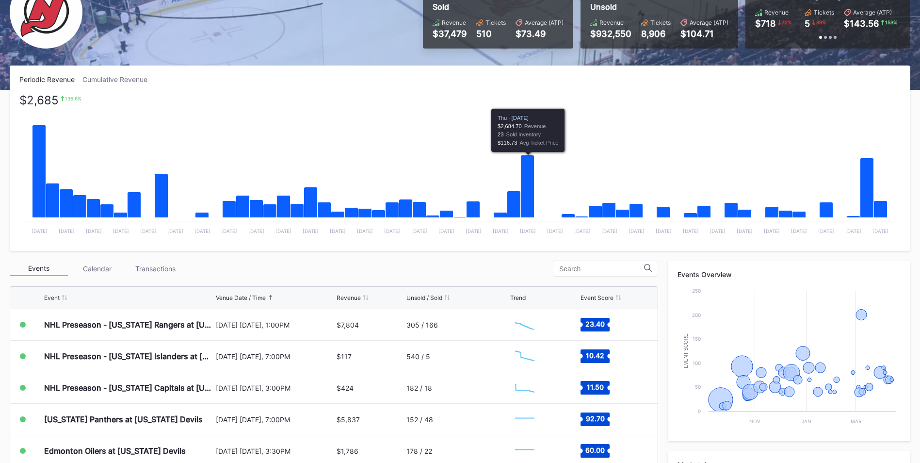
scroll to position [243, 0]
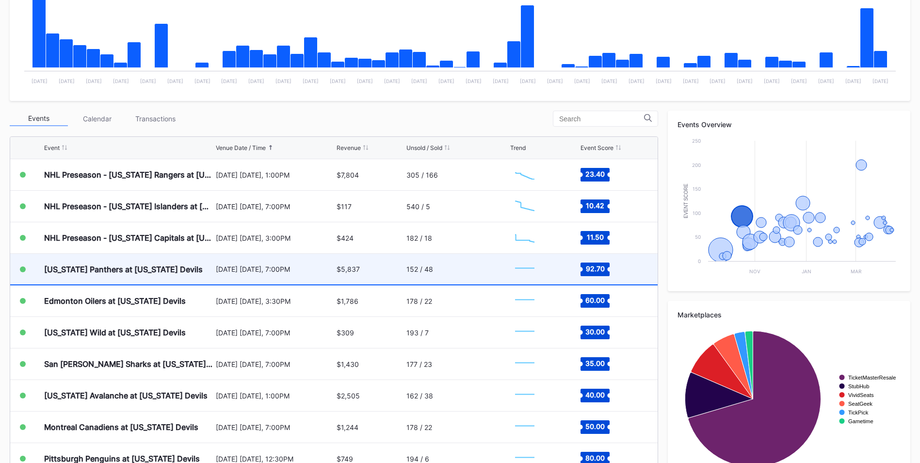
click at [434, 271] on div "152 / 48" at bounding box center [457, 269] width 101 height 31
